Goal: Information Seeking & Learning: Learn about a topic

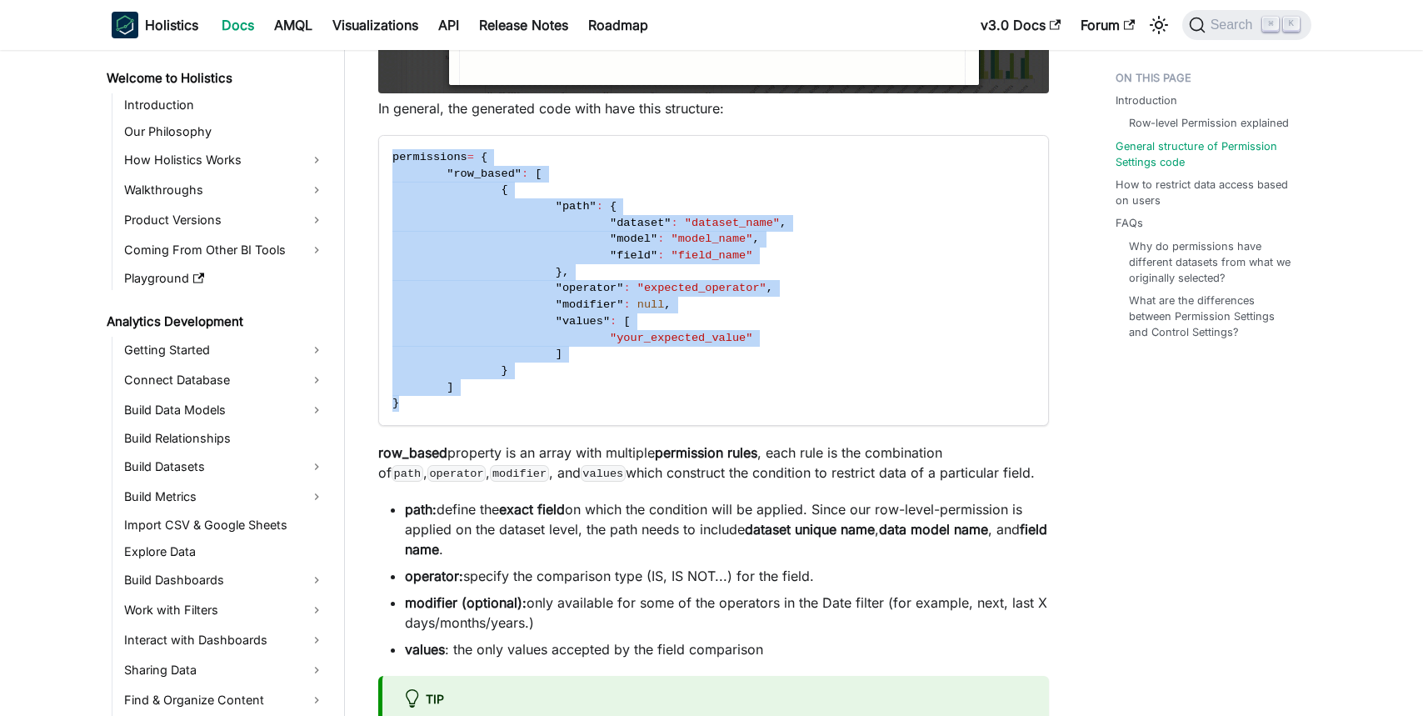
scroll to position [1314, 0]
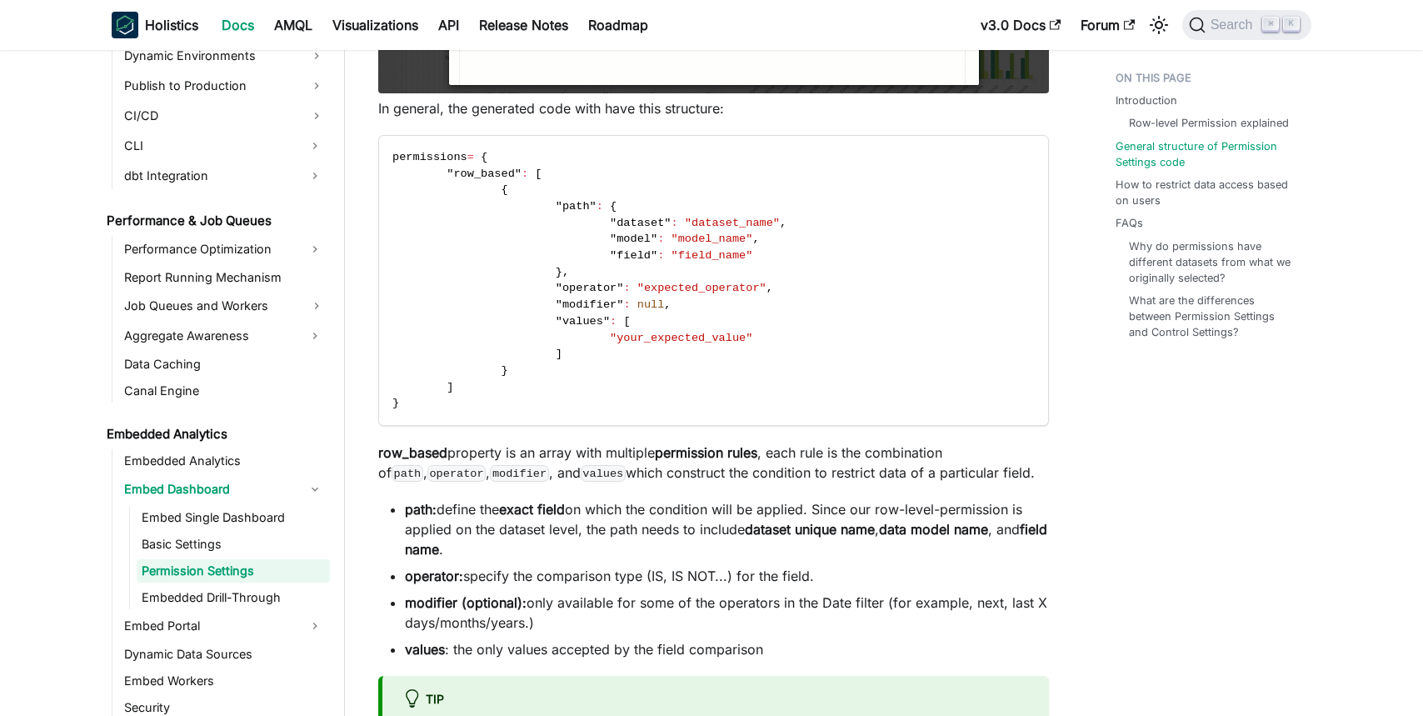
click at [513, 546] on li "path: define the exact field on which the condition will be applied. Since our …" at bounding box center [727, 529] width 644 height 60
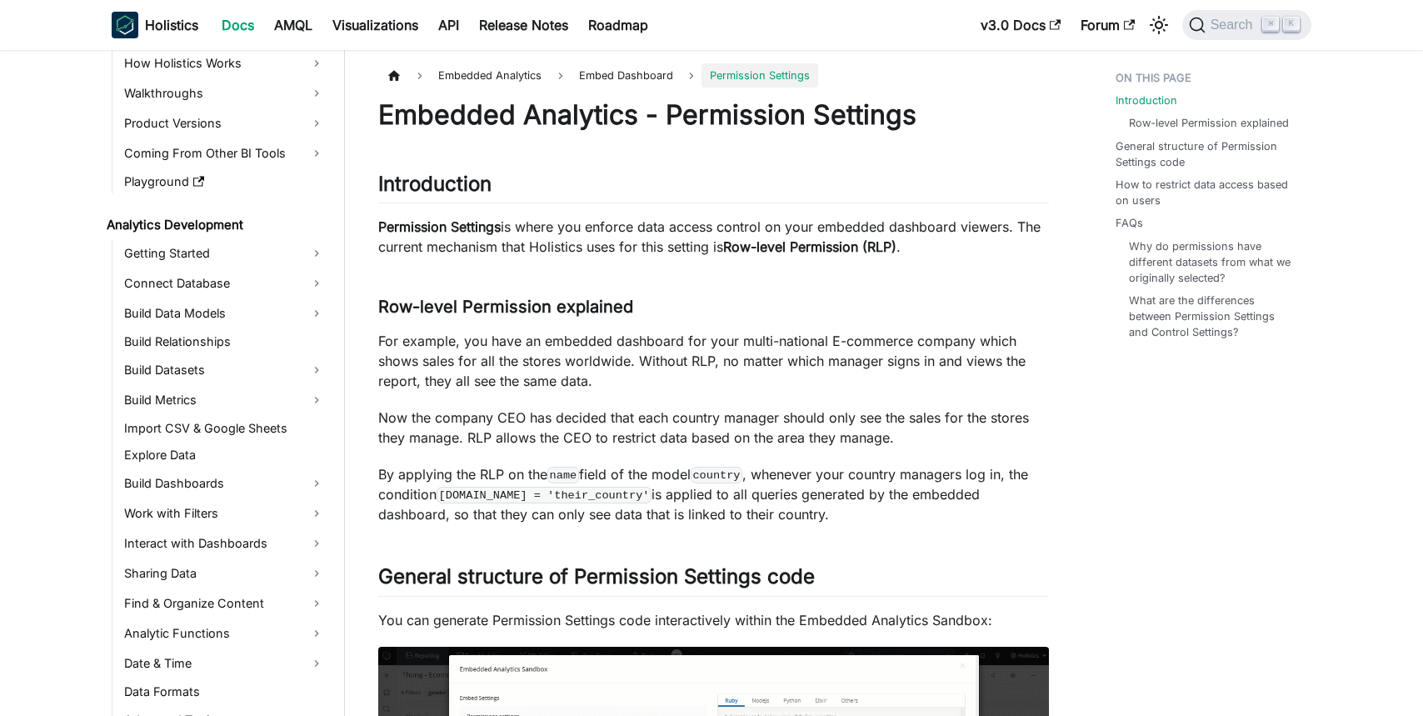
scroll to position [96, 0]
click at [214, 518] on link "Work with Filters" at bounding box center [224, 514] width 211 height 27
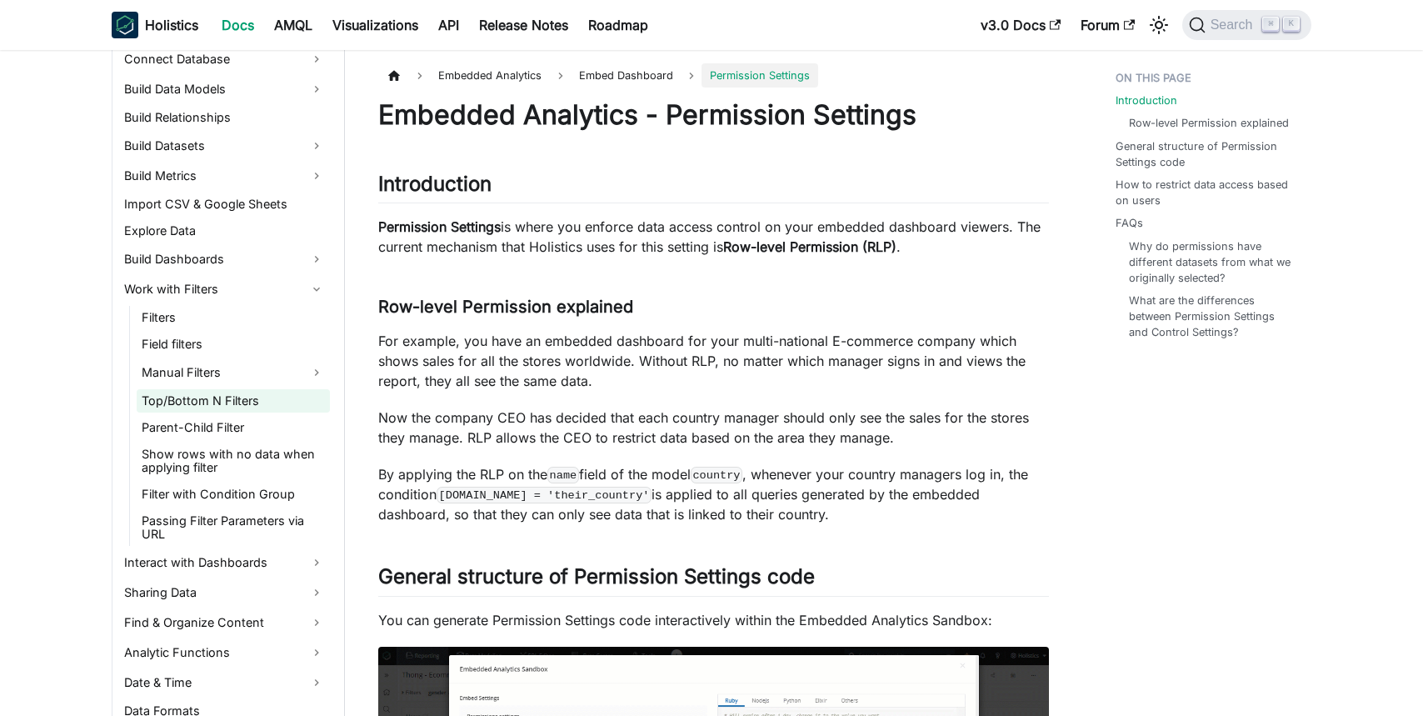
scroll to position [323, 0]
click at [248, 518] on link "Passing Filter Parameters via URL" at bounding box center [233, 525] width 193 height 37
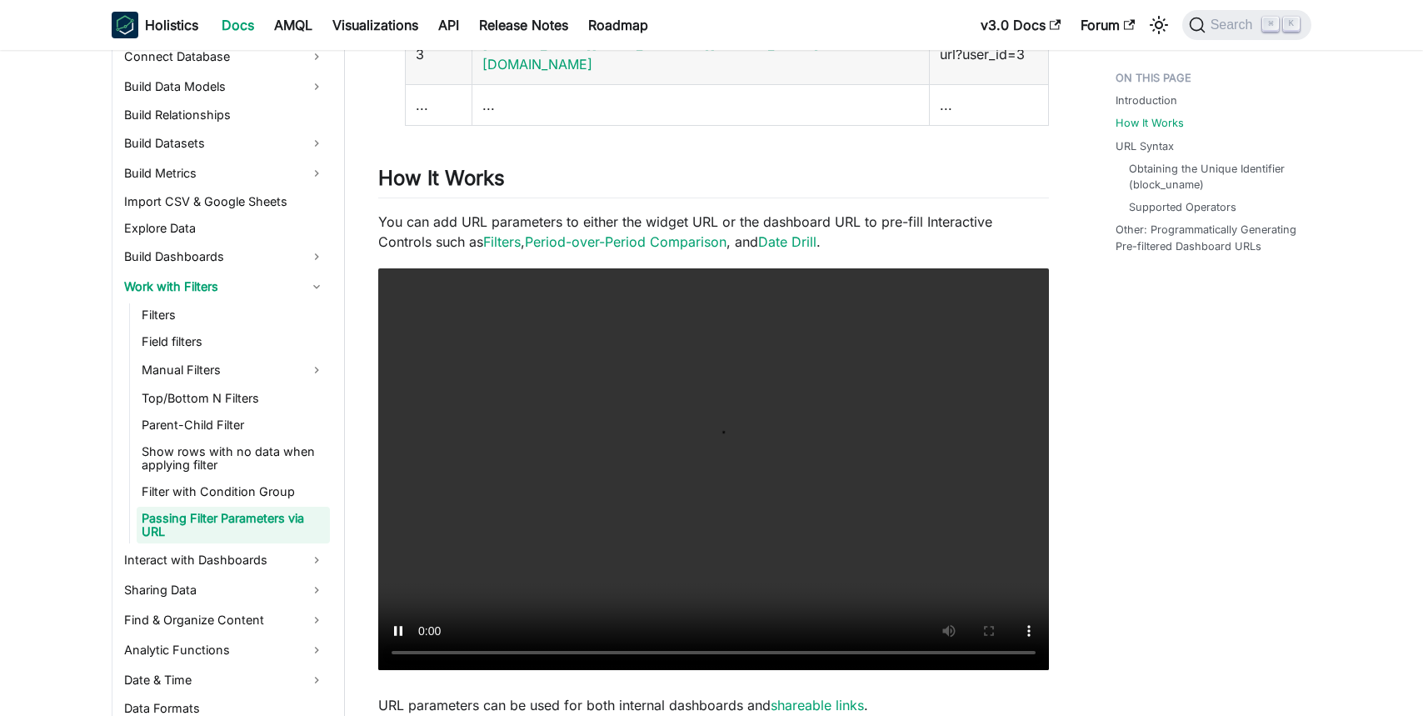
scroll to position [643, 0]
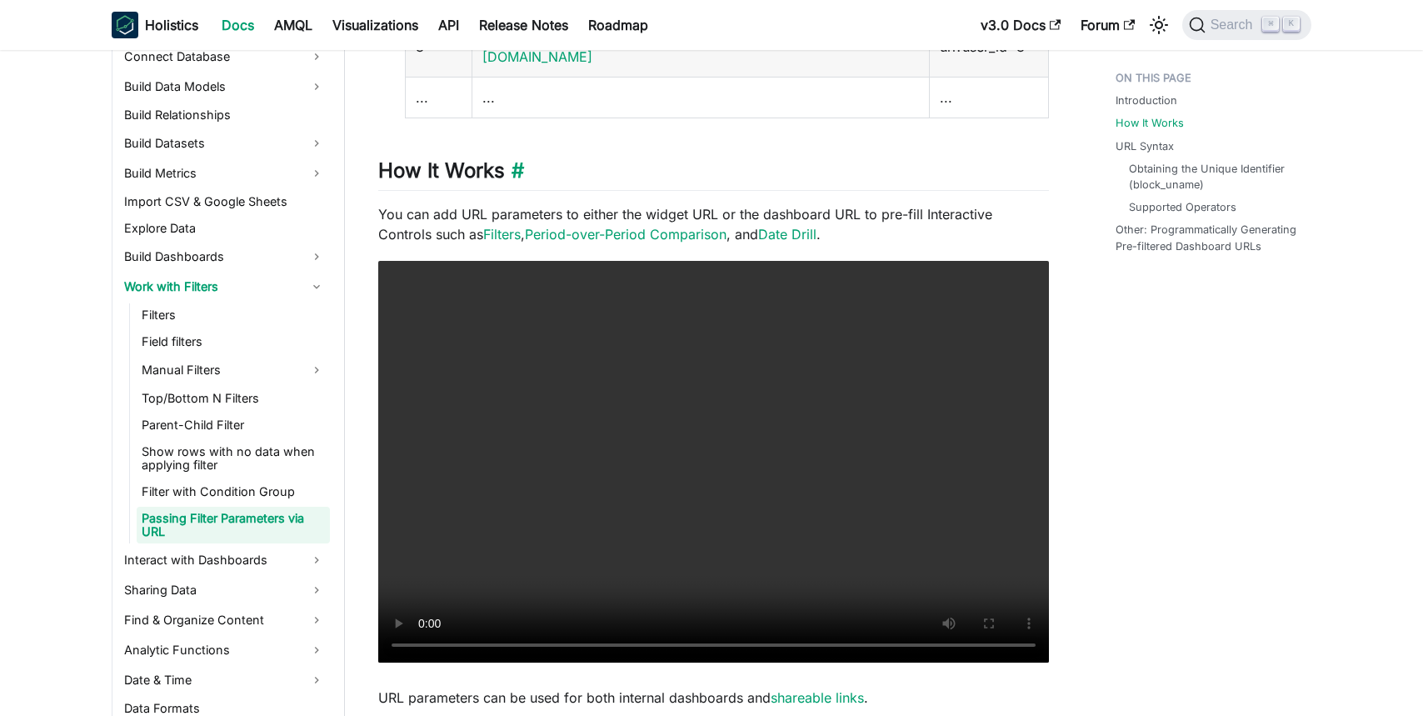
click at [761, 158] on h2 "How It Works ​" at bounding box center [713, 174] width 671 height 32
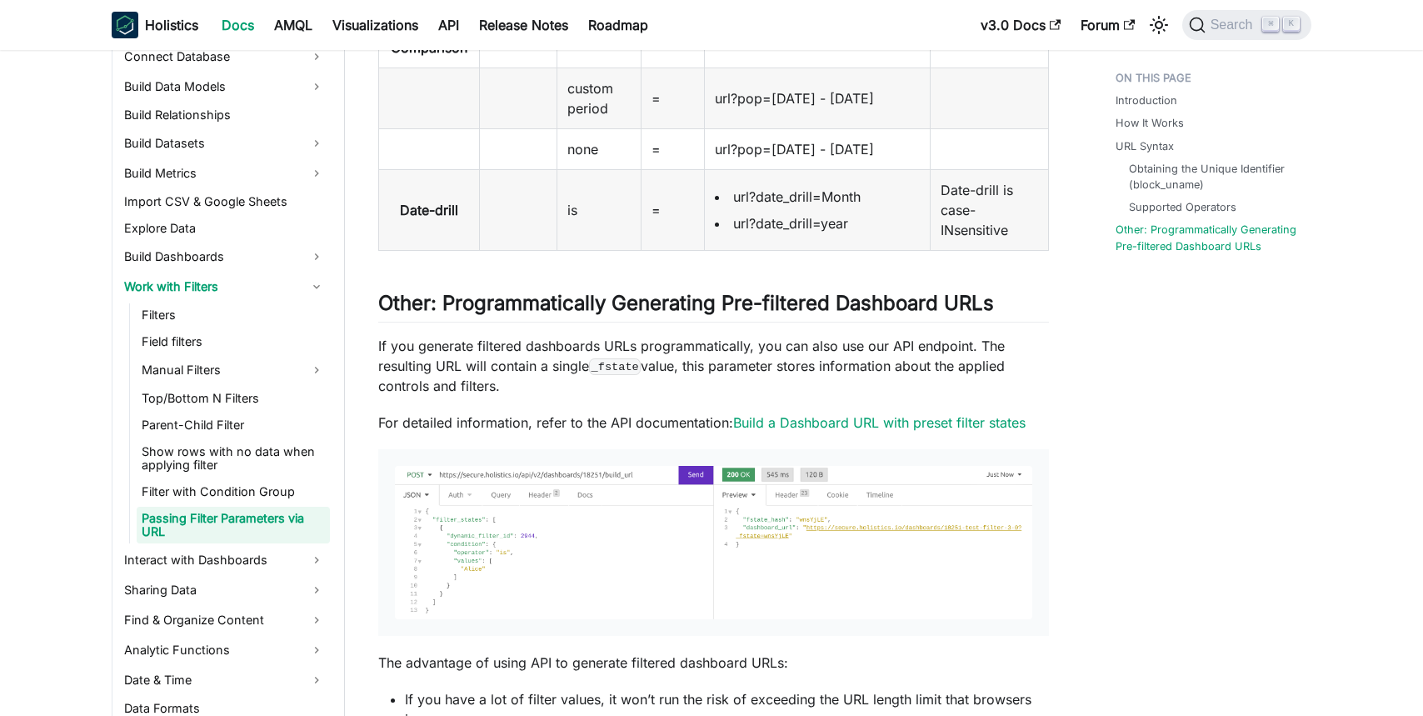
scroll to position [3256, 0]
click at [227, 498] on link "Filter with Condition Group" at bounding box center [233, 491] width 193 height 23
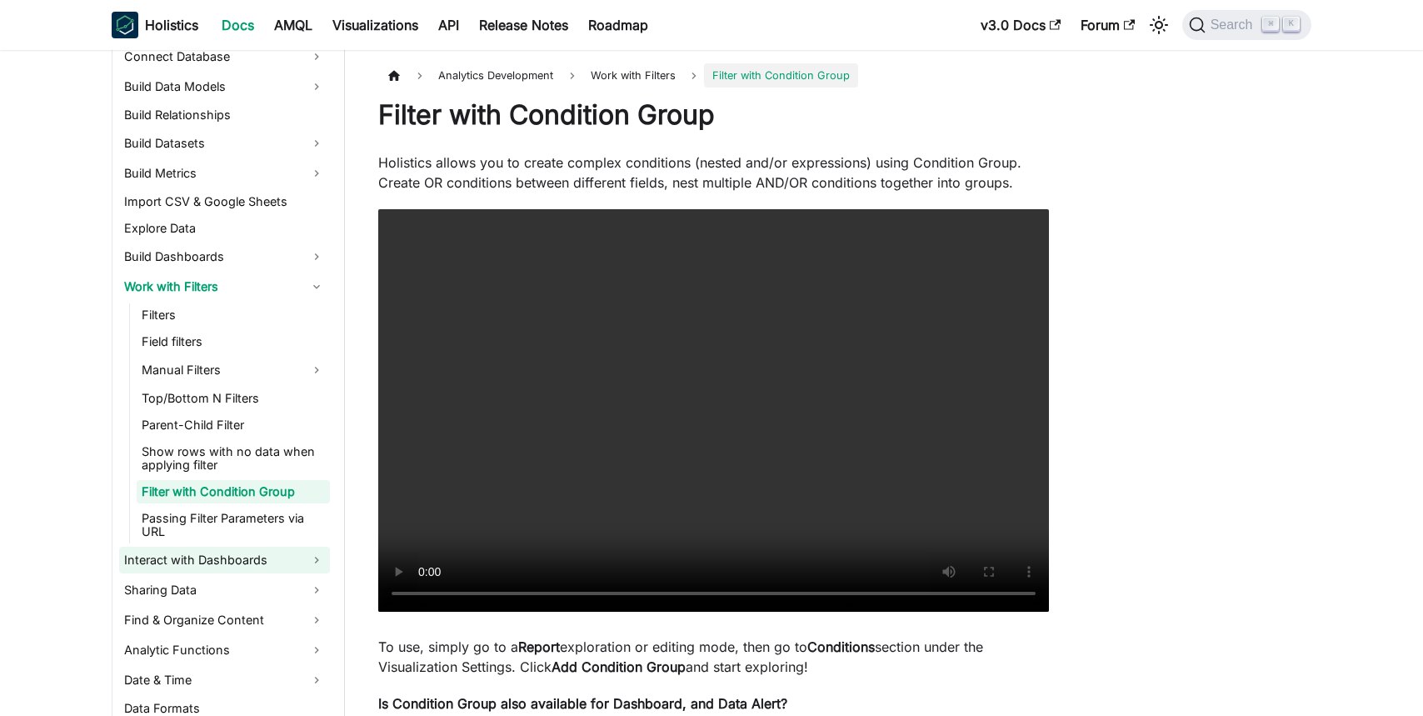
click at [211, 547] on link "Interact with Dashboards" at bounding box center [224, 560] width 211 height 27
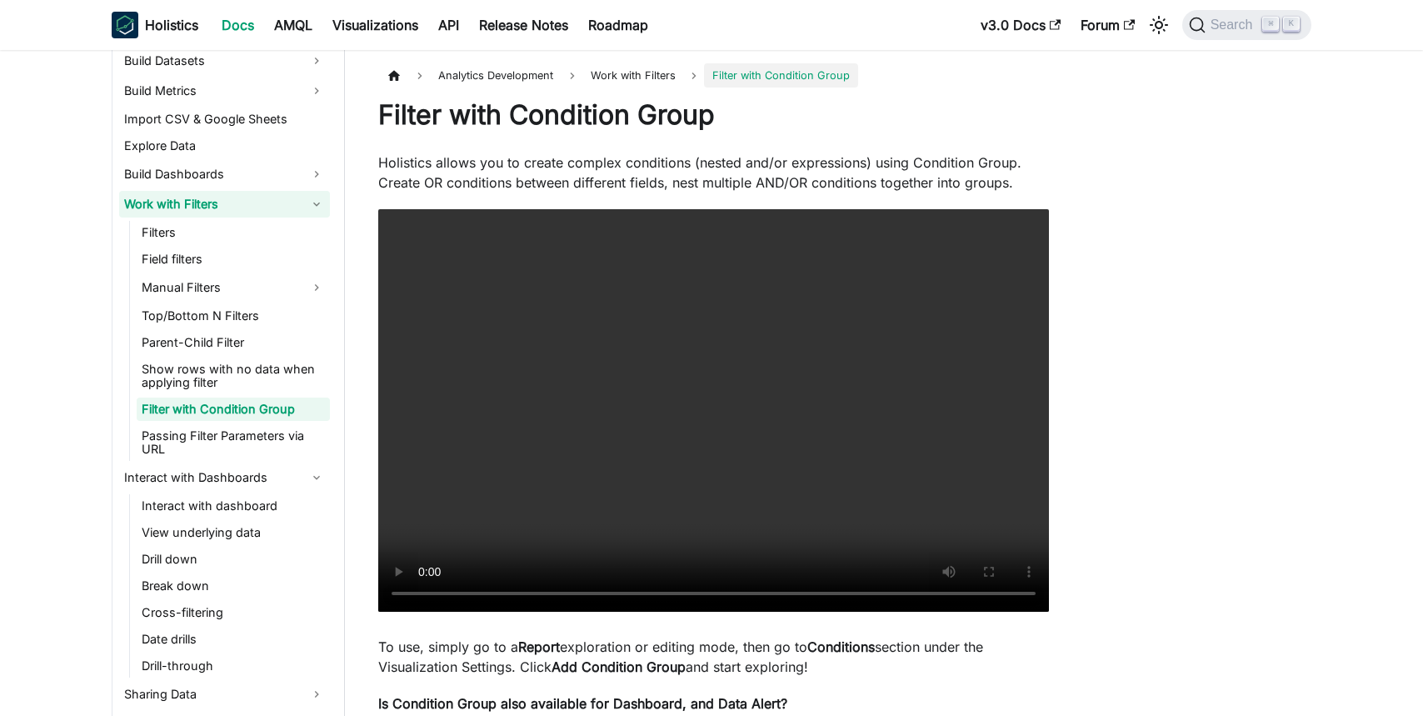
scroll to position [403, 0]
click at [163, 228] on link "Filters" at bounding box center [233, 234] width 193 height 23
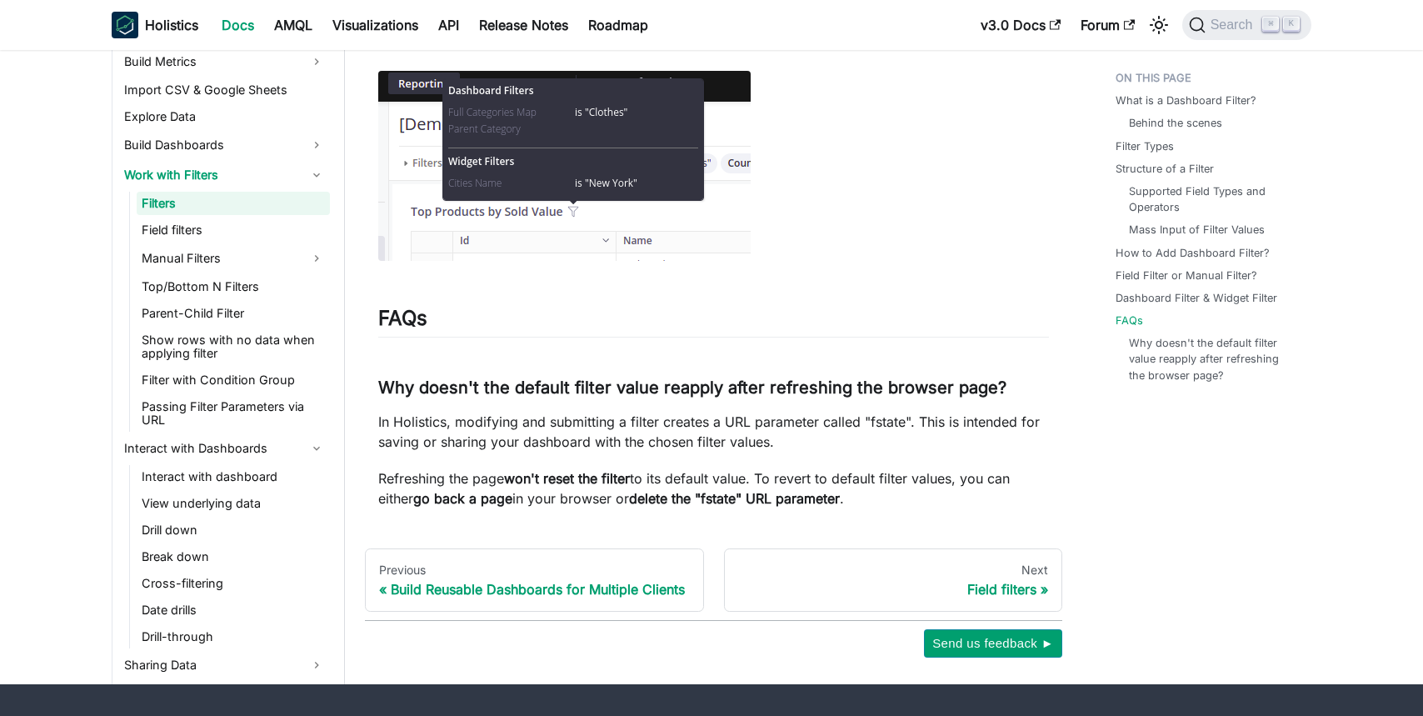
scroll to position [6634, 0]
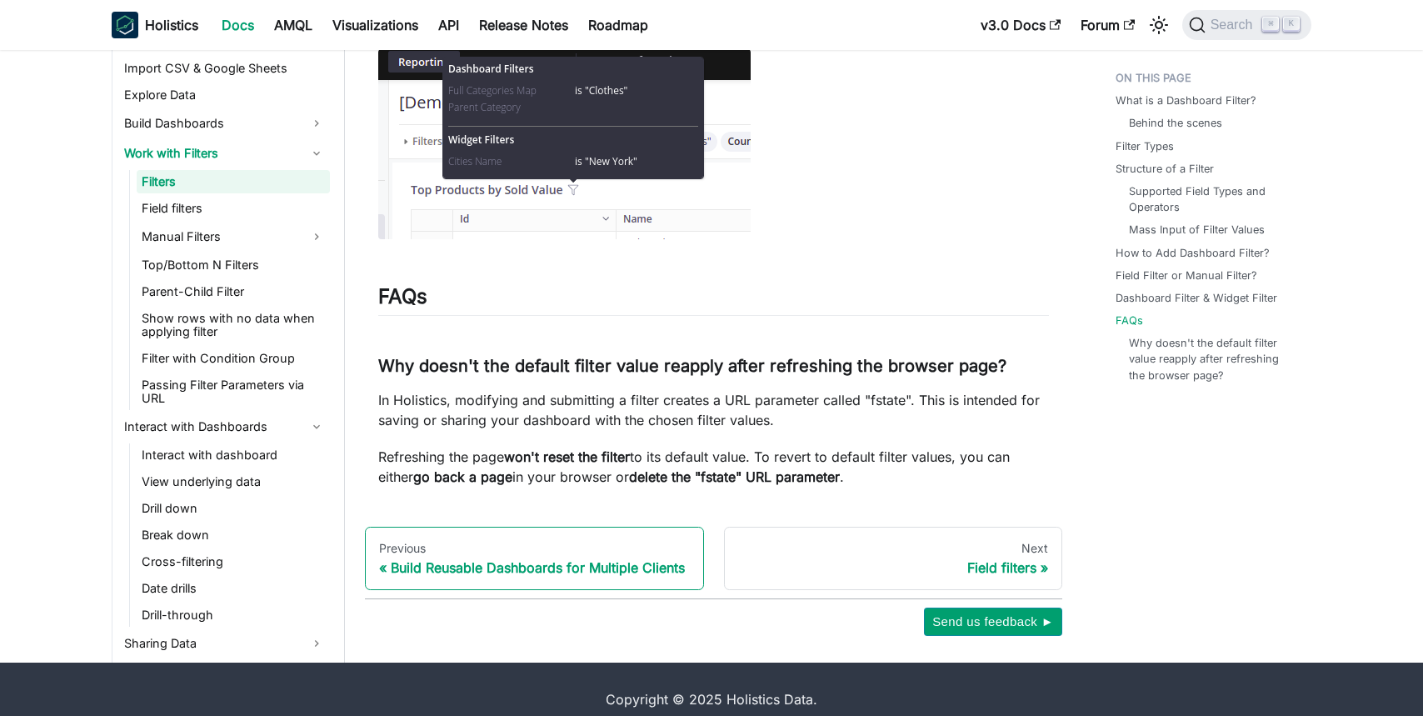
click at [618, 559] on div "Build Reusable Dashboards for Multiple Clients" at bounding box center [534, 567] width 311 height 17
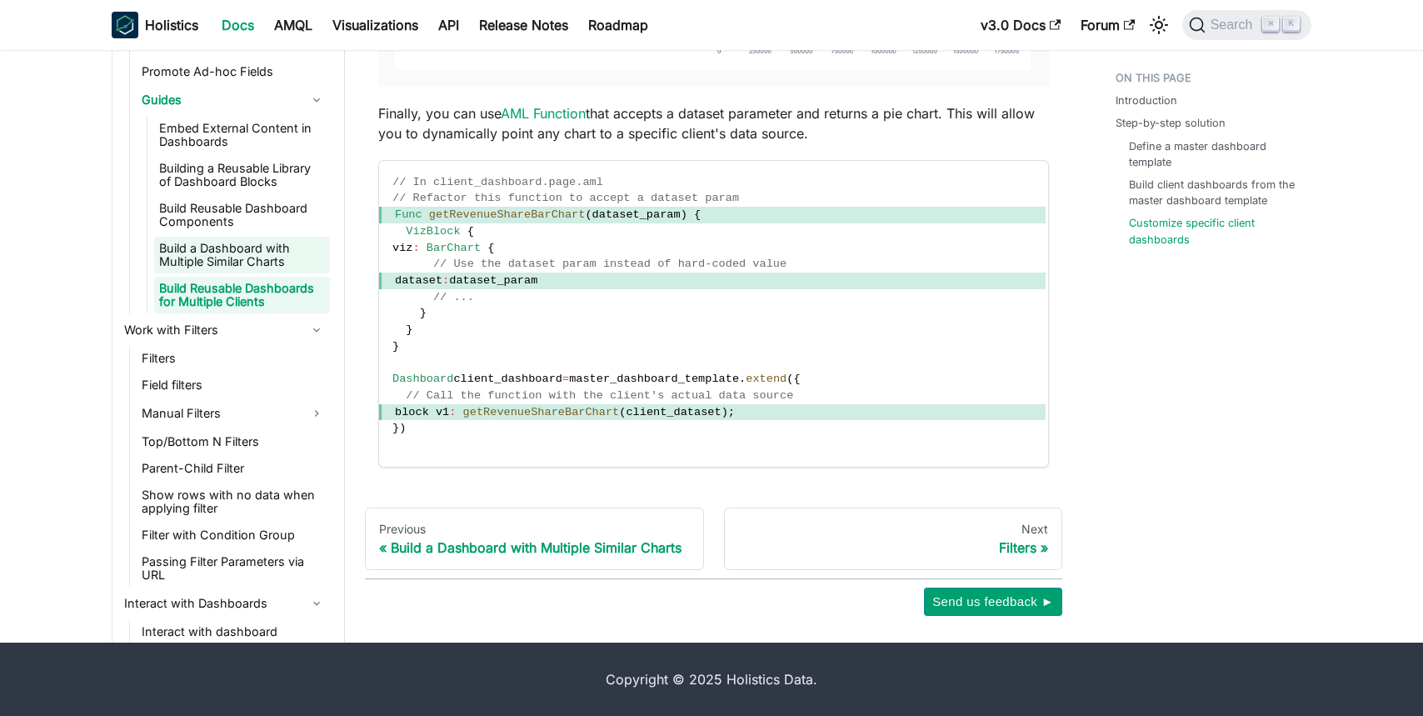
scroll to position [698, 0]
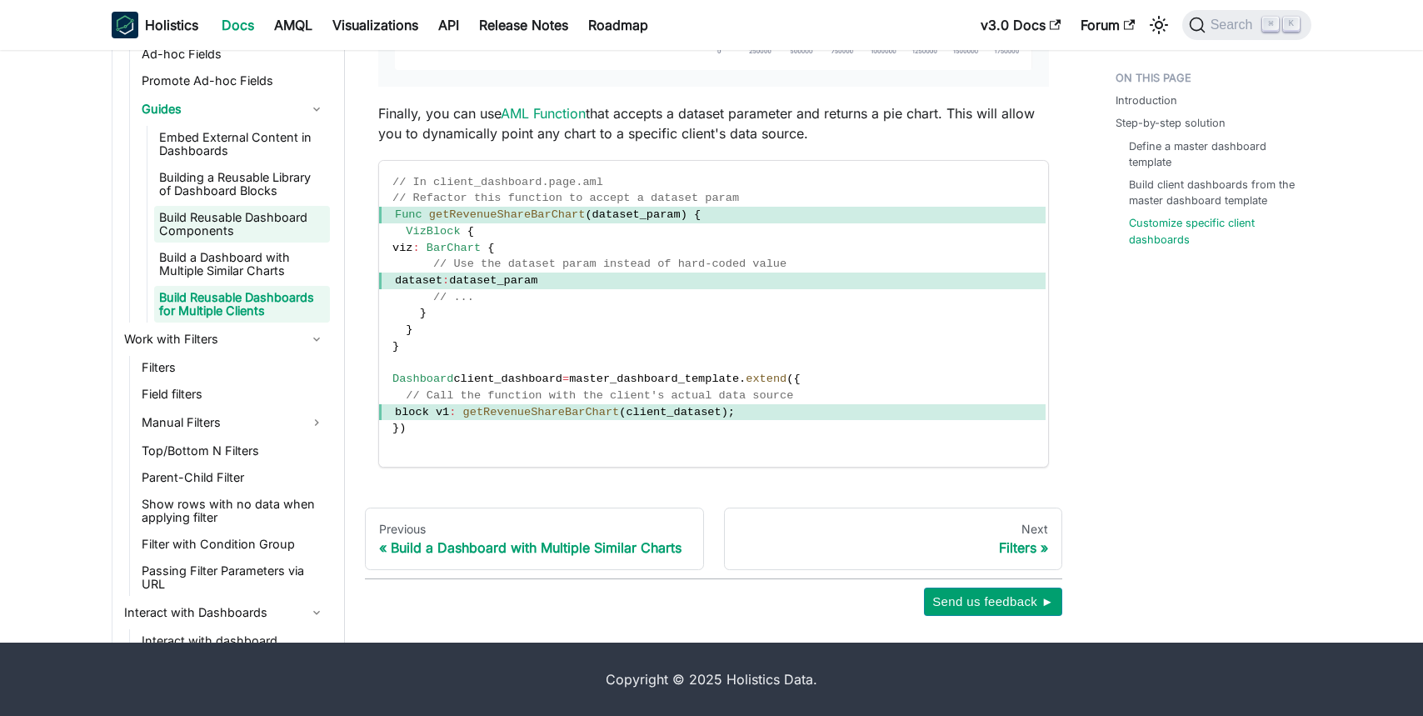
click at [227, 222] on link "Build Reusable Dashboard Components" at bounding box center [242, 224] width 176 height 37
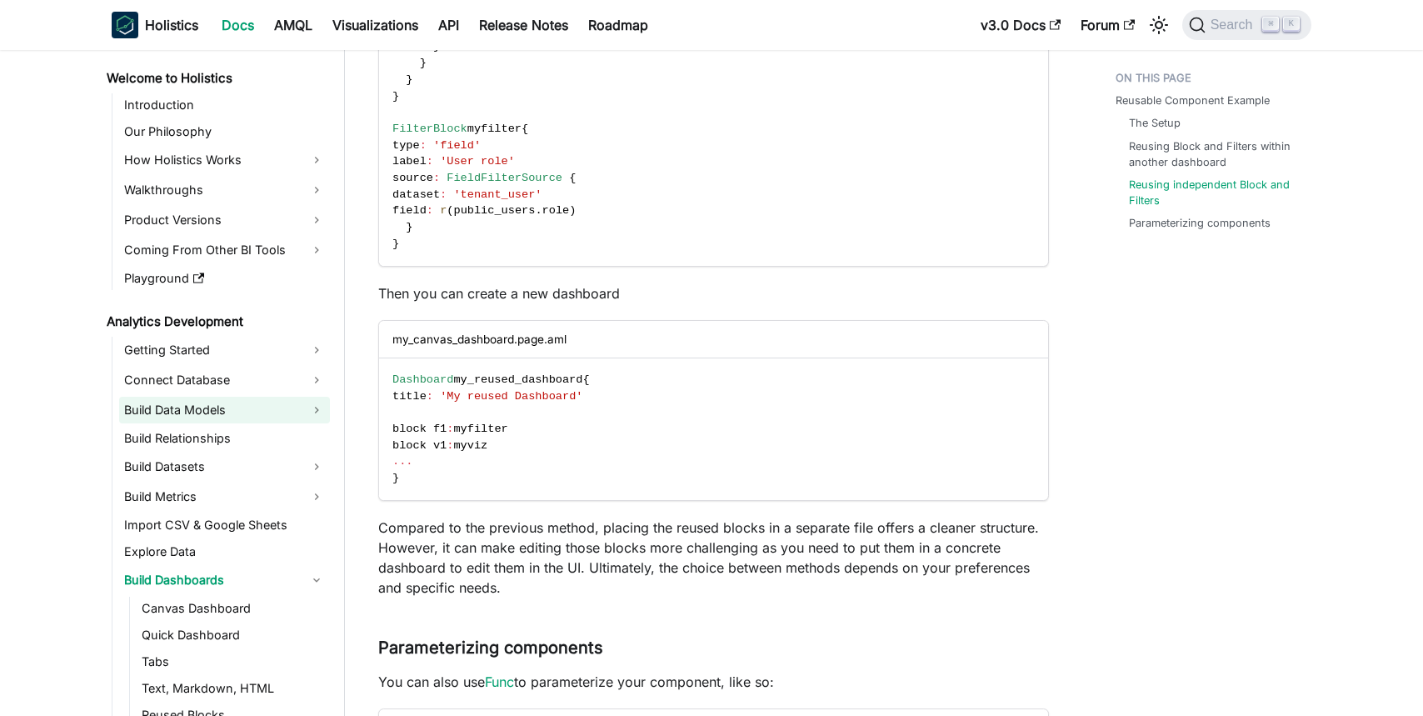
scroll to position [3, 0]
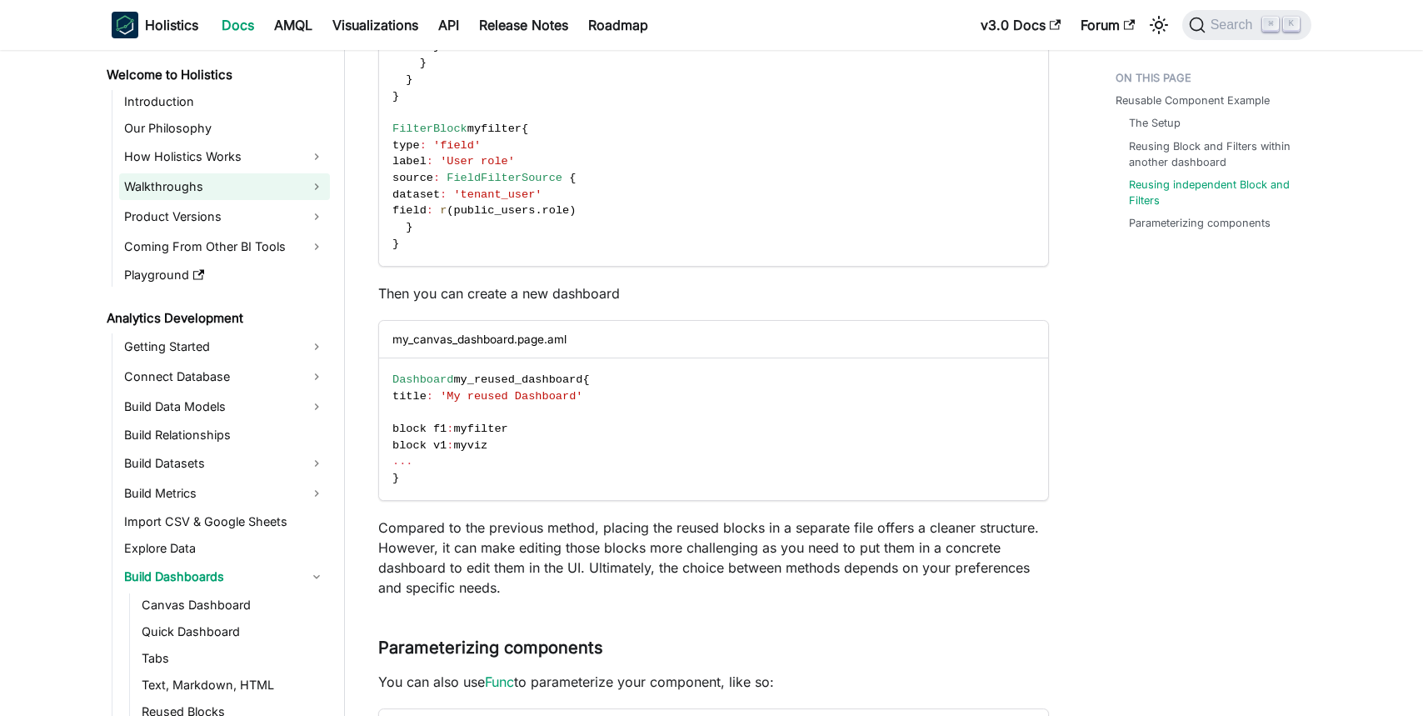
click at [286, 190] on link "Walkthroughs" at bounding box center [224, 186] width 211 height 27
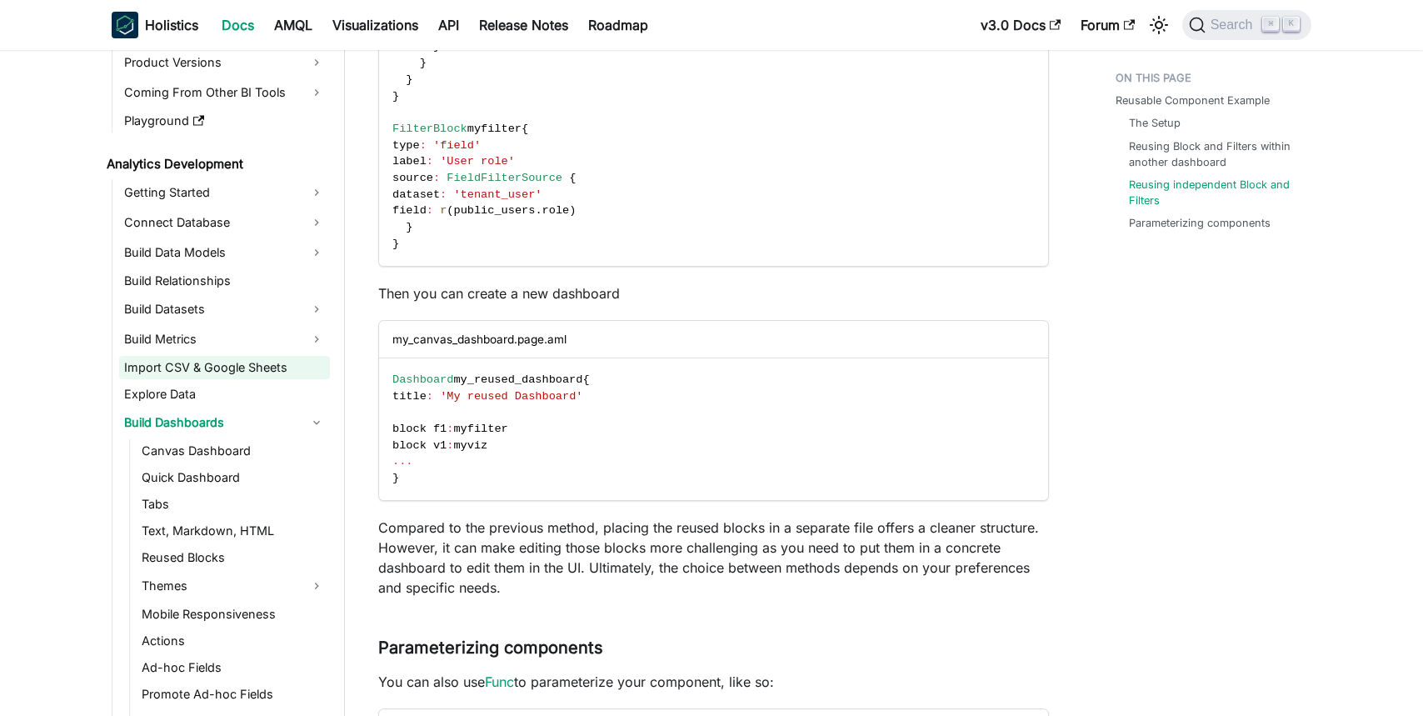
scroll to position [272, 0]
click at [158, 418] on link "Build Dashboards" at bounding box center [224, 421] width 211 height 27
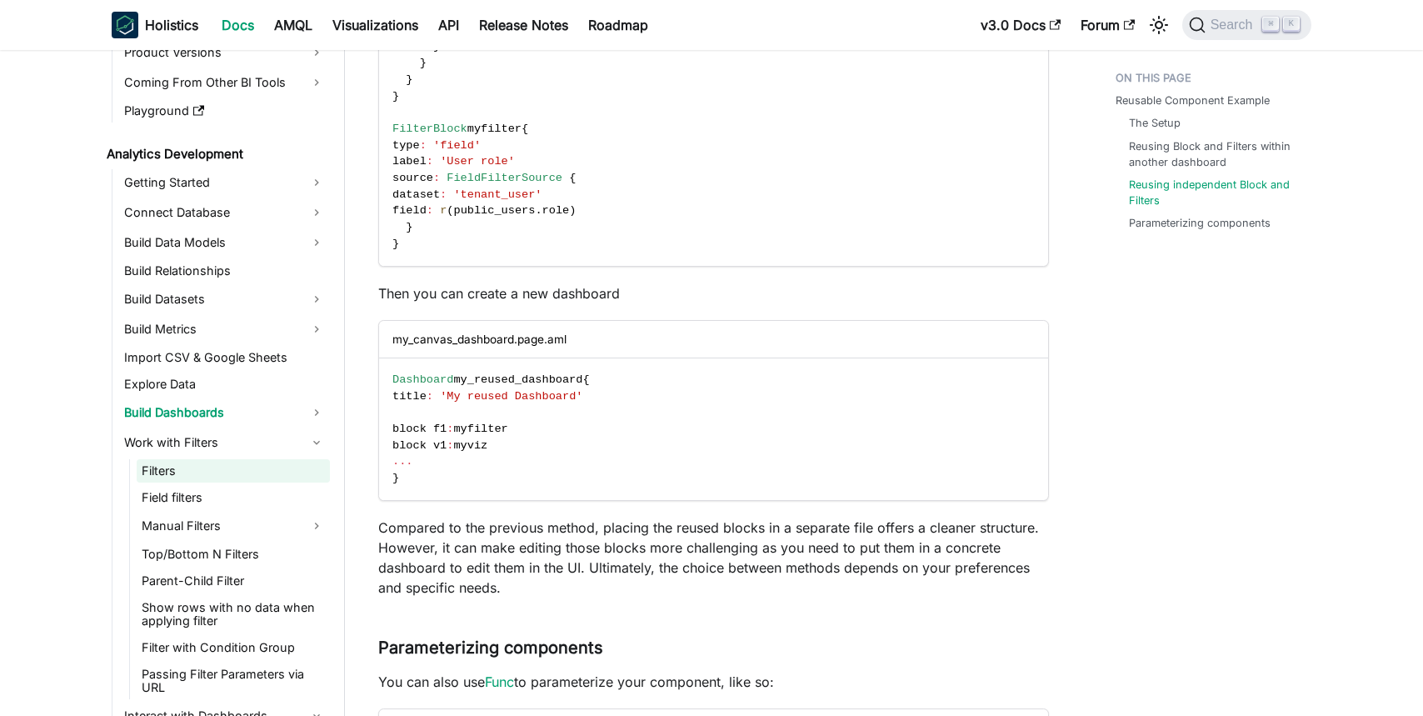
scroll to position [284, 0]
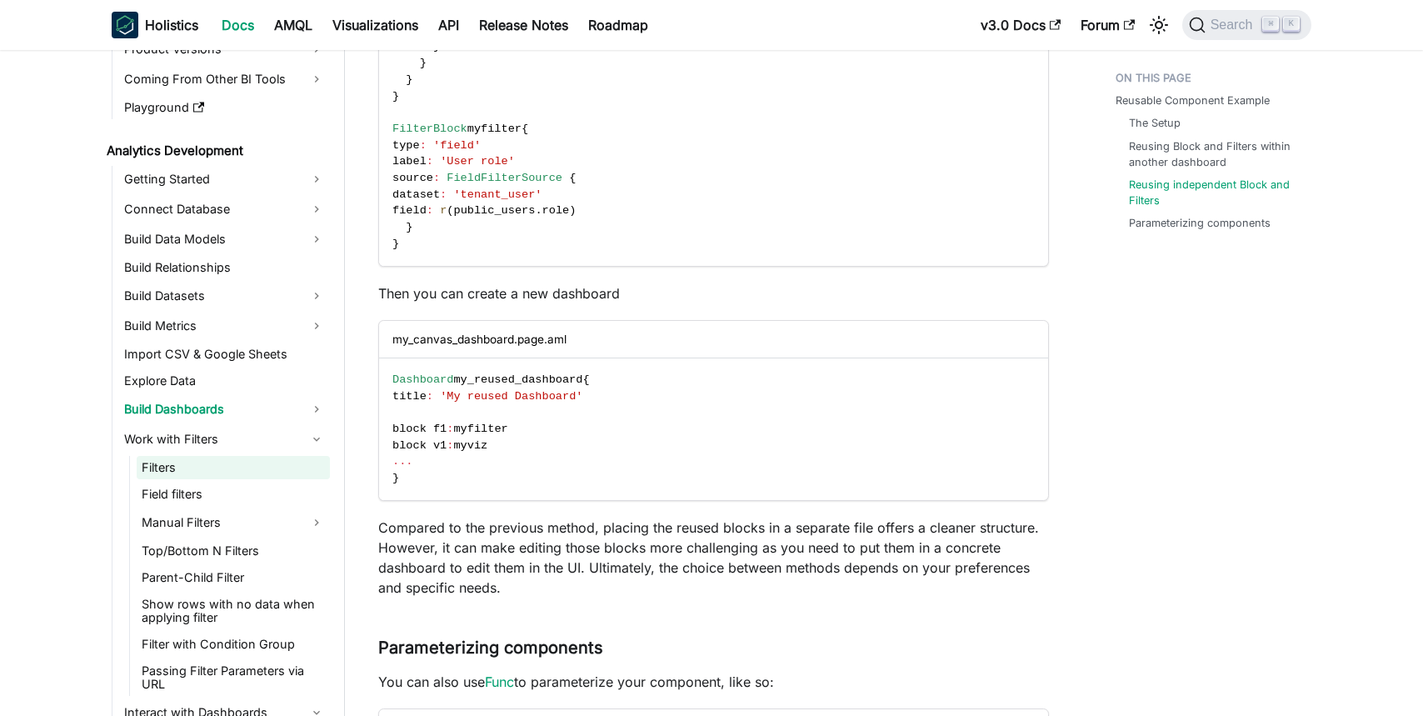
click at [188, 469] on link "Filters" at bounding box center [233, 467] width 193 height 23
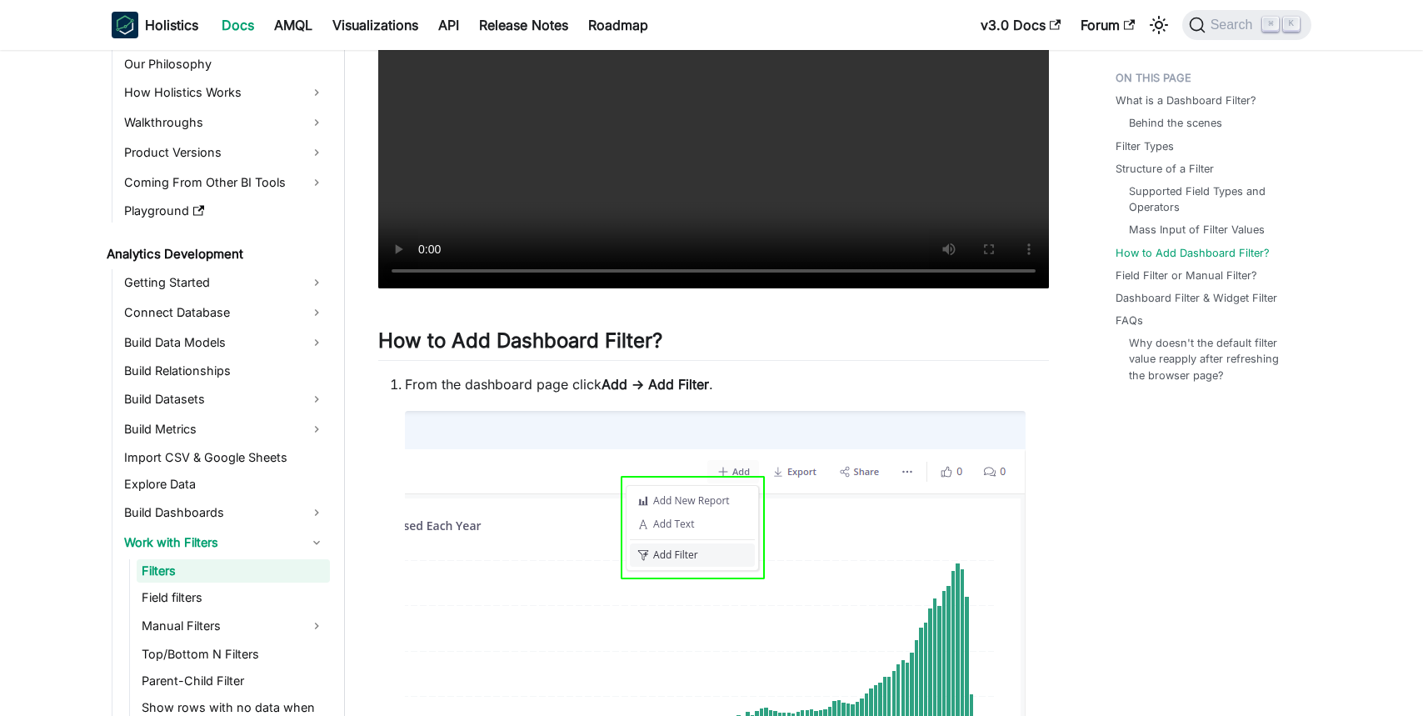
scroll to position [3909, 0]
